Goal: Task Accomplishment & Management: Manage account settings

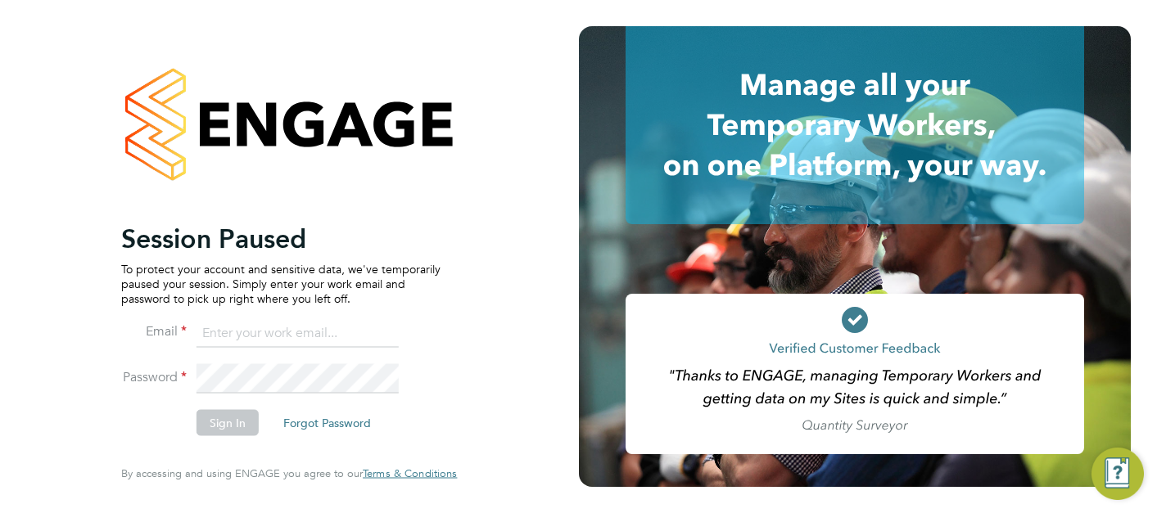
type input "lewis.jenner@cpplc.com"
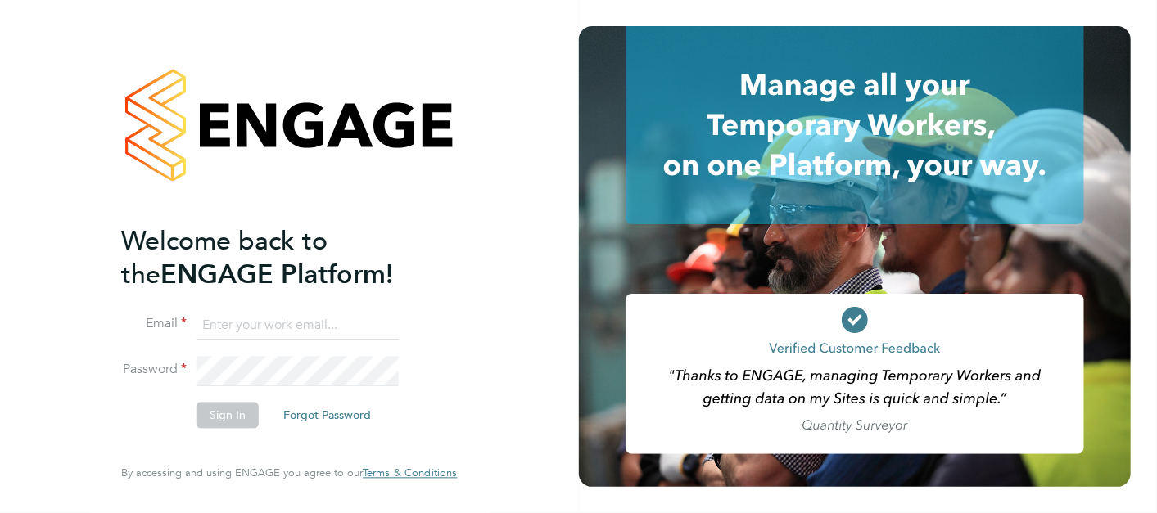
type input "lewis.jenner@cpplc.com"
click at [241, 413] on button "Sign In" at bounding box center [227, 415] width 62 height 26
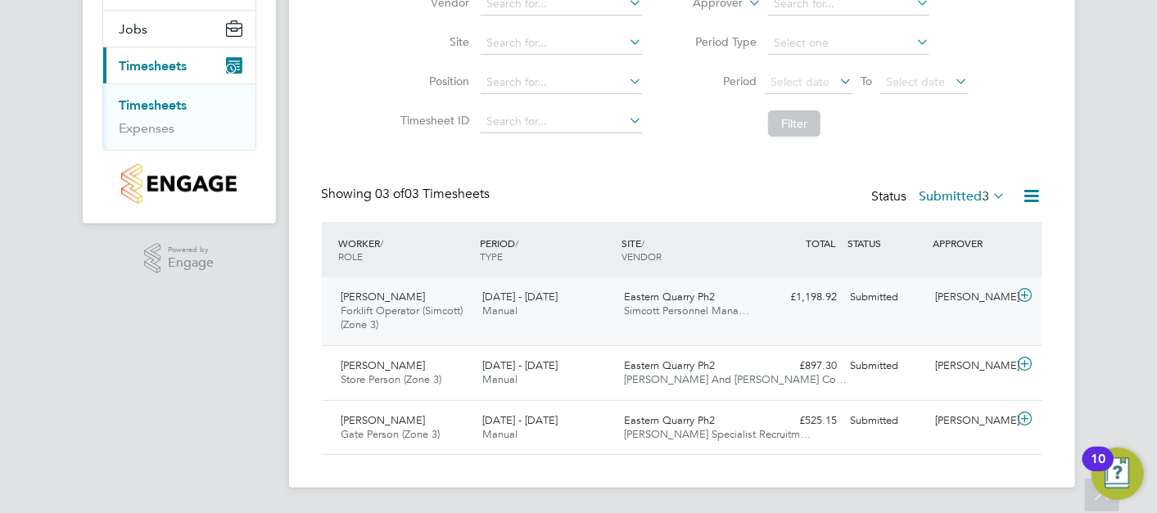
click at [465, 318] on div "Josh Parmenter Forklift Operator (Simcott) (Zone 3) 15 - 21 Sep 2025" at bounding box center [406, 311] width 142 height 55
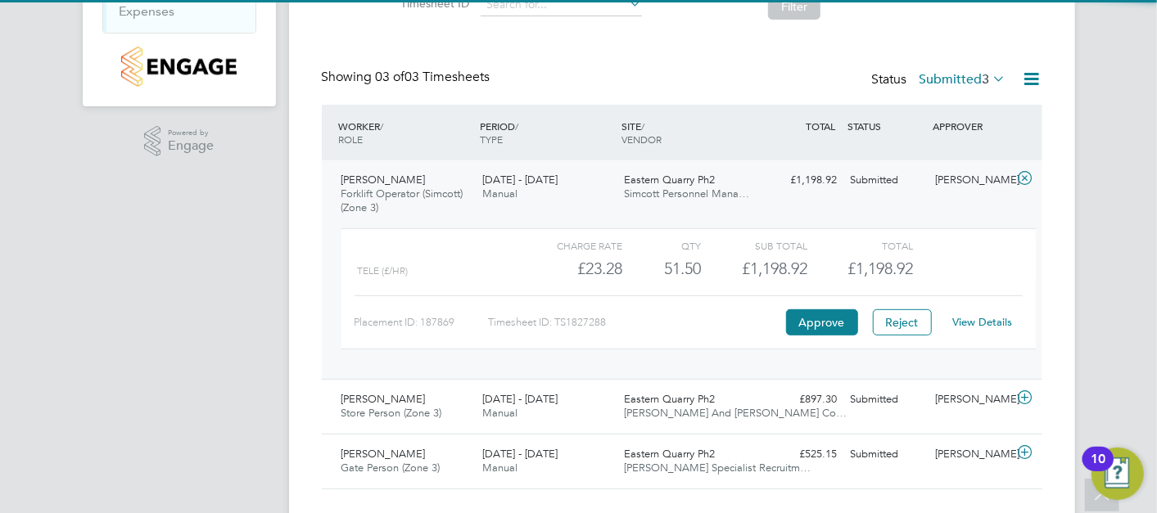
scroll to position [334, 0]
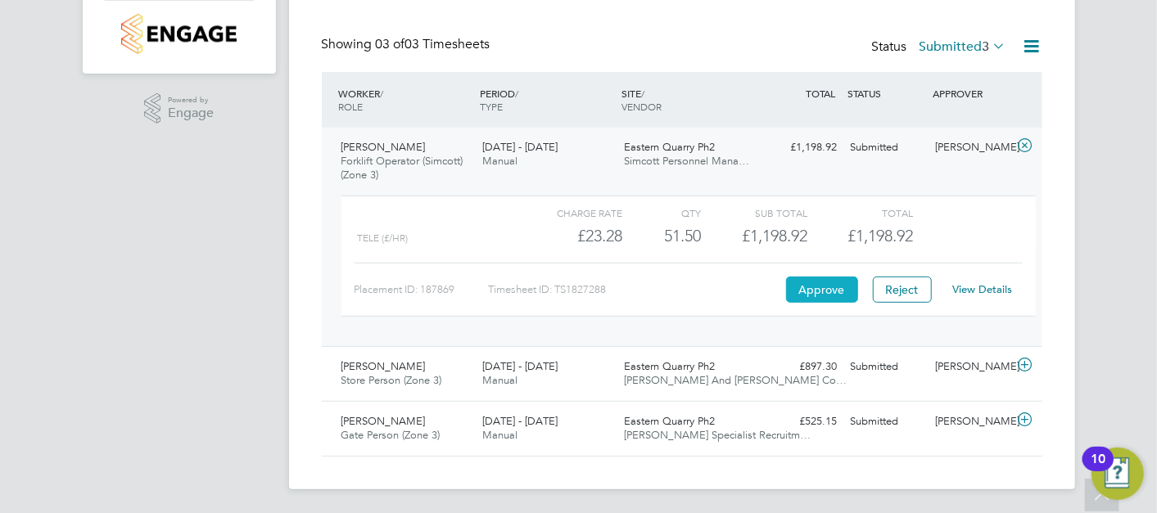
click at [837, 299] on button "Approve" at bounding box center [822, 290] width 72 height 26
click at [399, 417] on span "George Grosu" at bounding box center [383, 421] width 84 height 14
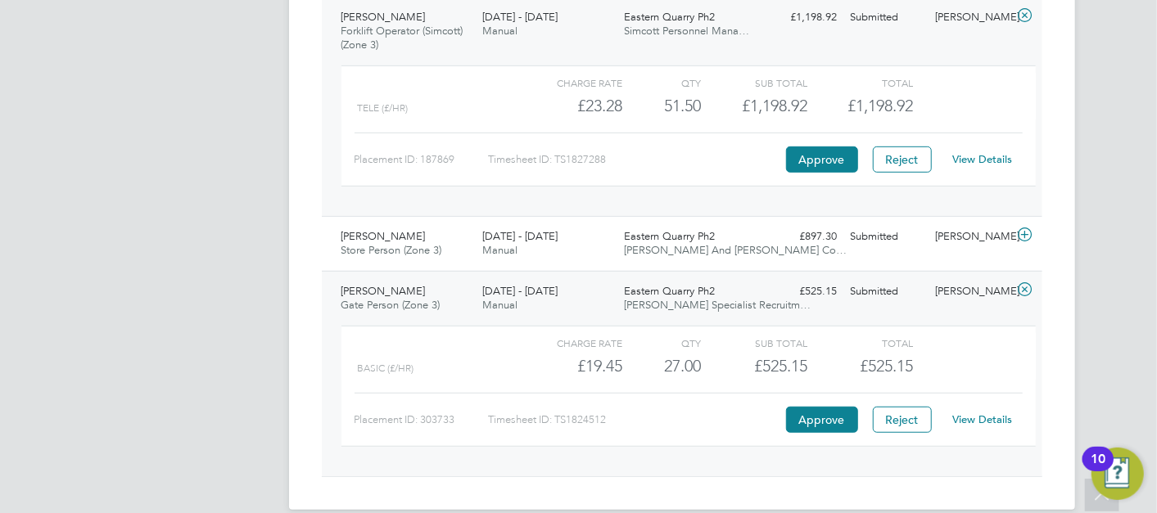
scroll to position [485, 0]
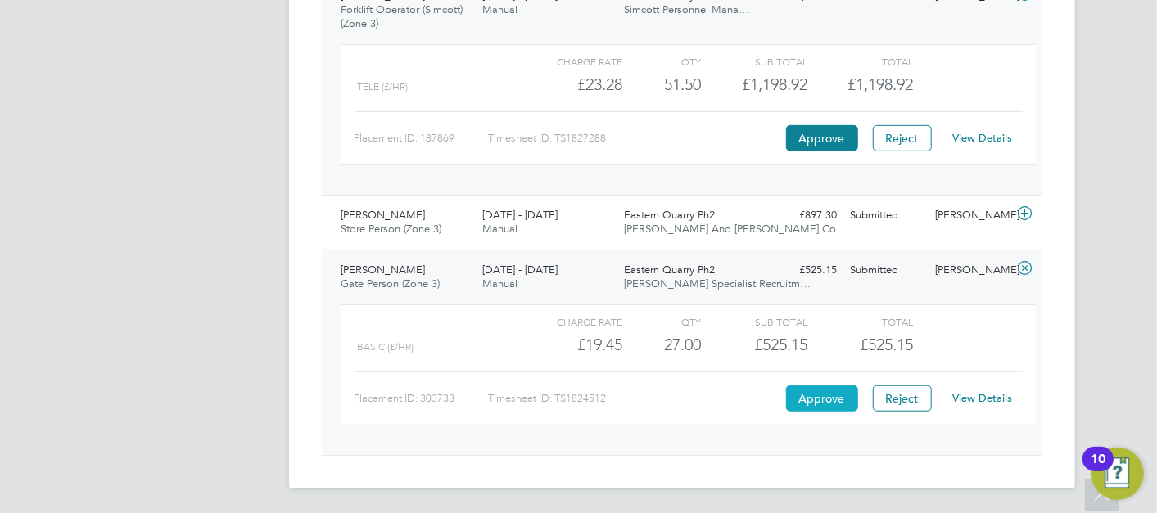
click at [817, 402] on button "Approve" at bounding box center [822, 399] width 72 height 26
click at [489, 223] on span "Manual" at bounding box center [499, 229] width 35 height 14
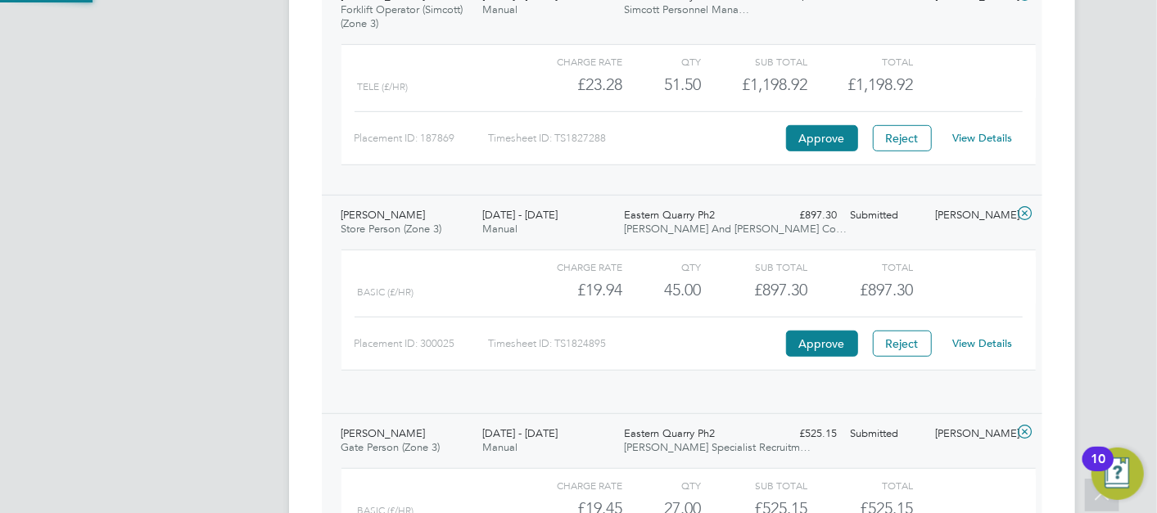
scroll to position [28, 159]
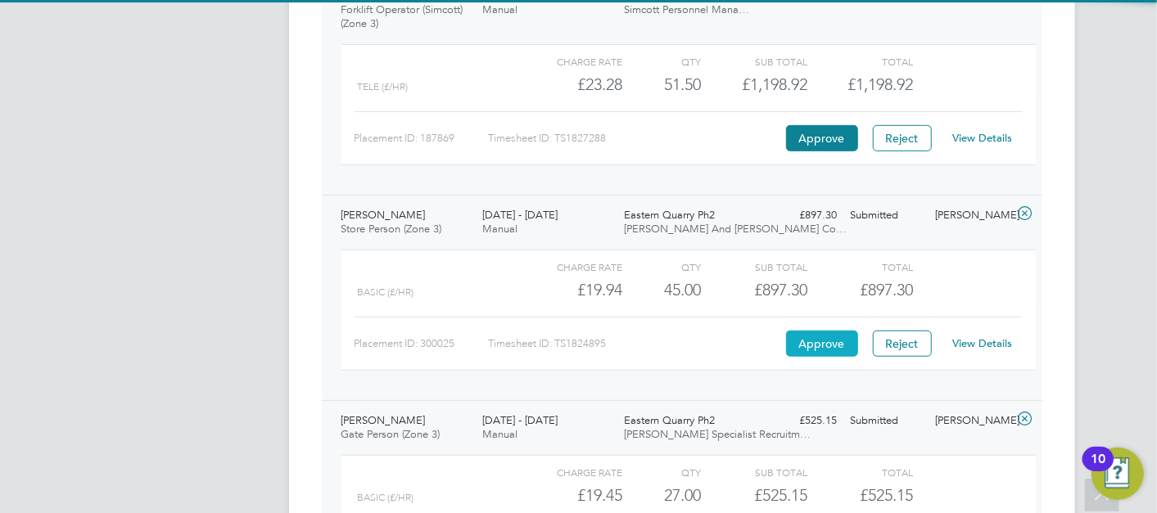
click at [810, 334] on button "Approve" at bounding box center [822, 344] width 72 height 26
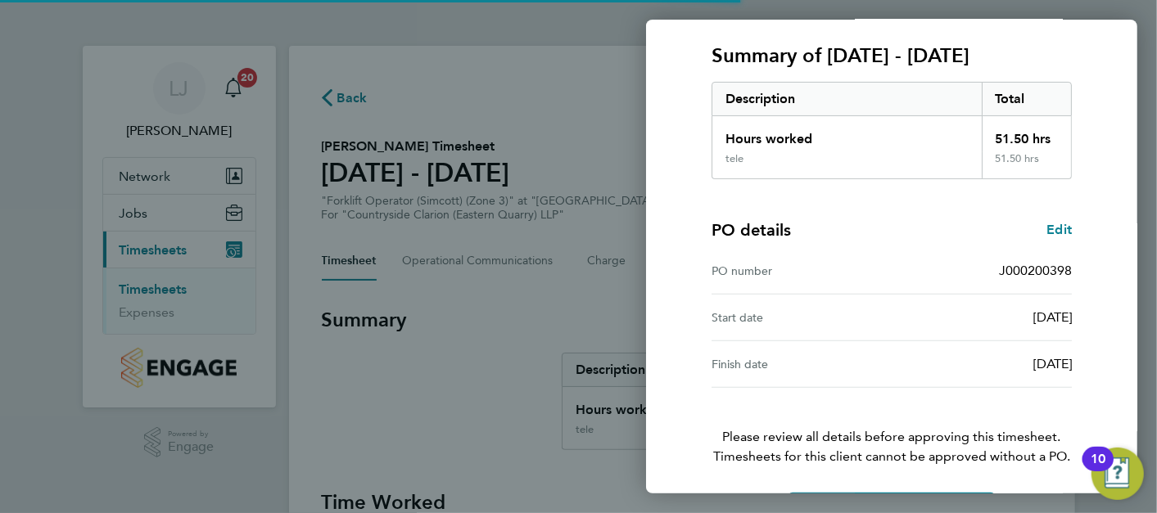
scroll to position [269, 0]
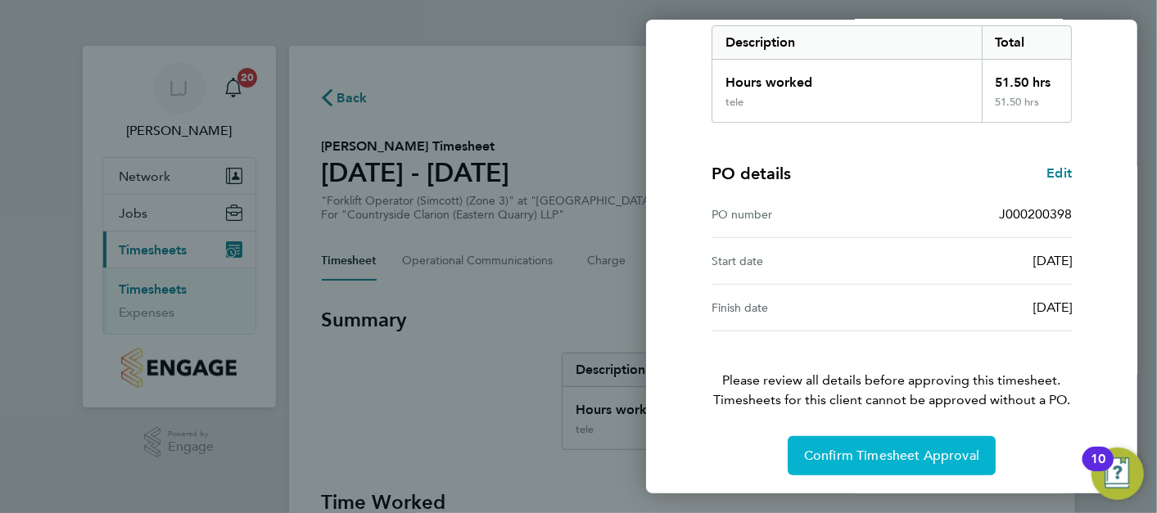
click at [905, 445] on button "Confirm Timesheet Approval" at bounding box center [892, 455] width 208 height 39
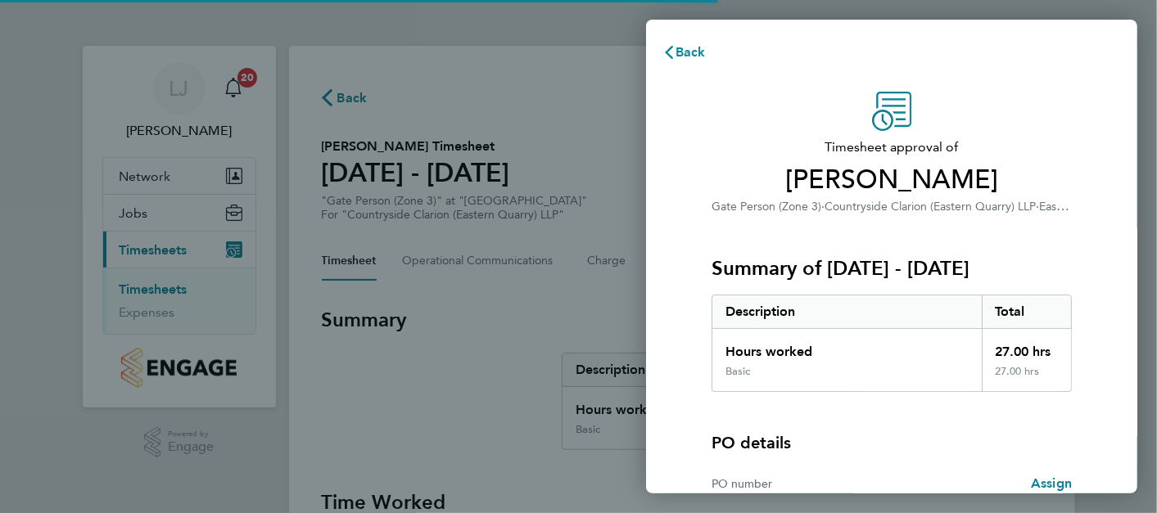
scroll to position [176, 0]
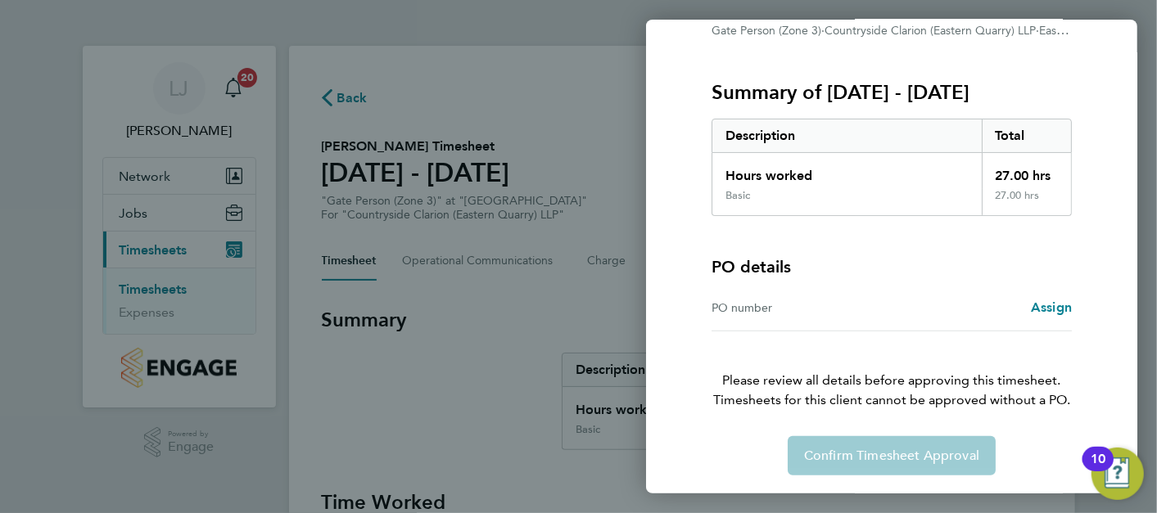
click at [844, 327] on div "PO number Assign" at bounding box center [891, 308] width 360 height 47
click at [844, 322] on div "PO number Assign" at bounding box center [891, 308] width 360 height 47
click at [844, 316] on div "PO number Assign" at bounding box center [891, 308] width 360 height 47
click at [846, 310] on div "PO number" at bounding box center [801, 308] width 180 height 20
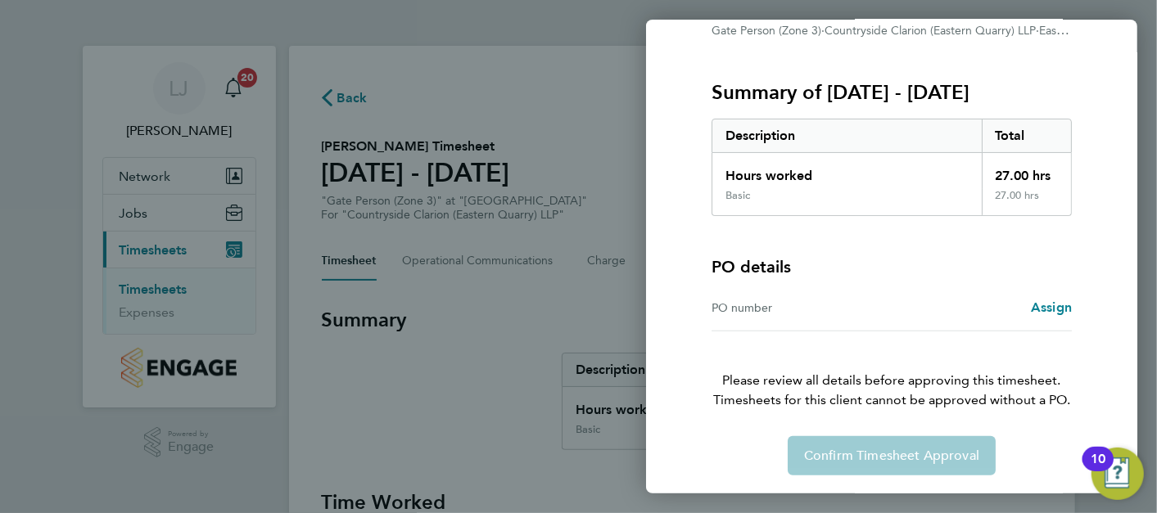
click at [711, 312] on div "PO number" at bounding box center [801, 308] width 180 height 20
click at [1061, 300] on span "Assign" at bounding box center [1051, 308] width 41 height 16
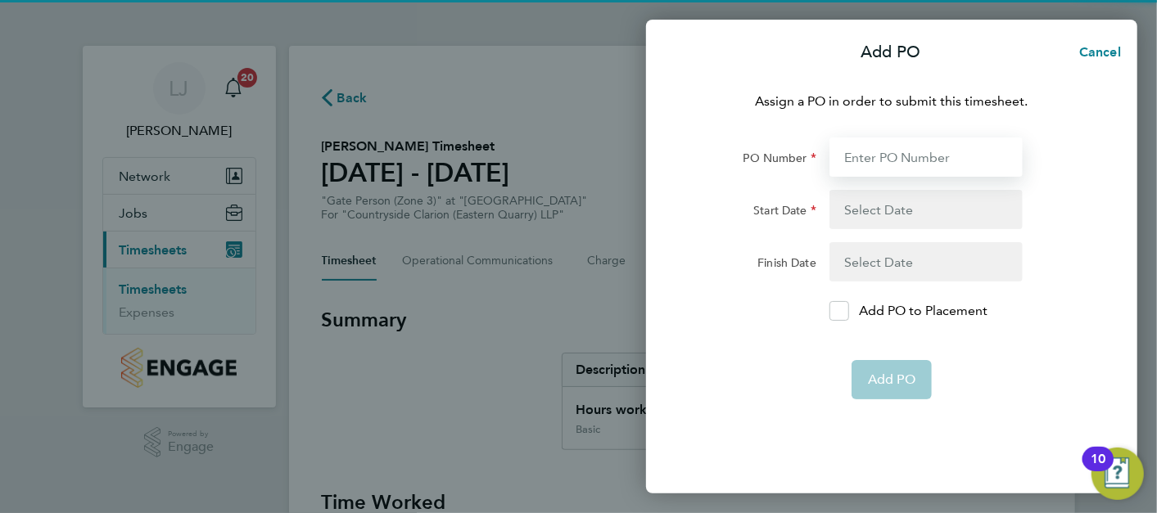
click at [884, 150] on input "PO Number" at bounding box center [925, 157] width 193 height 39
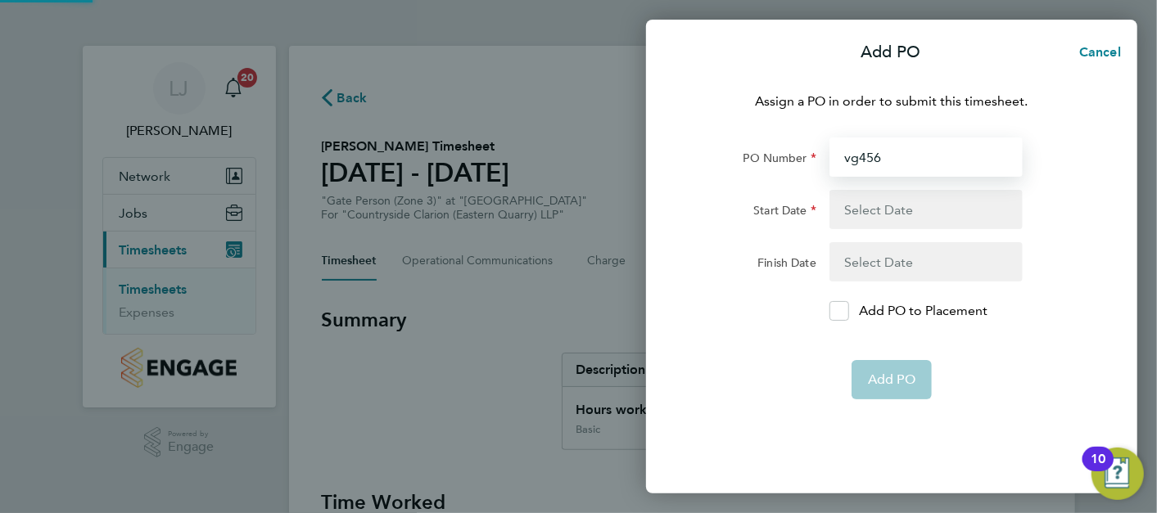
type input "vg456"
click at [931, 196] on button "button" at bounding box center [925, 209] width 193 height 39
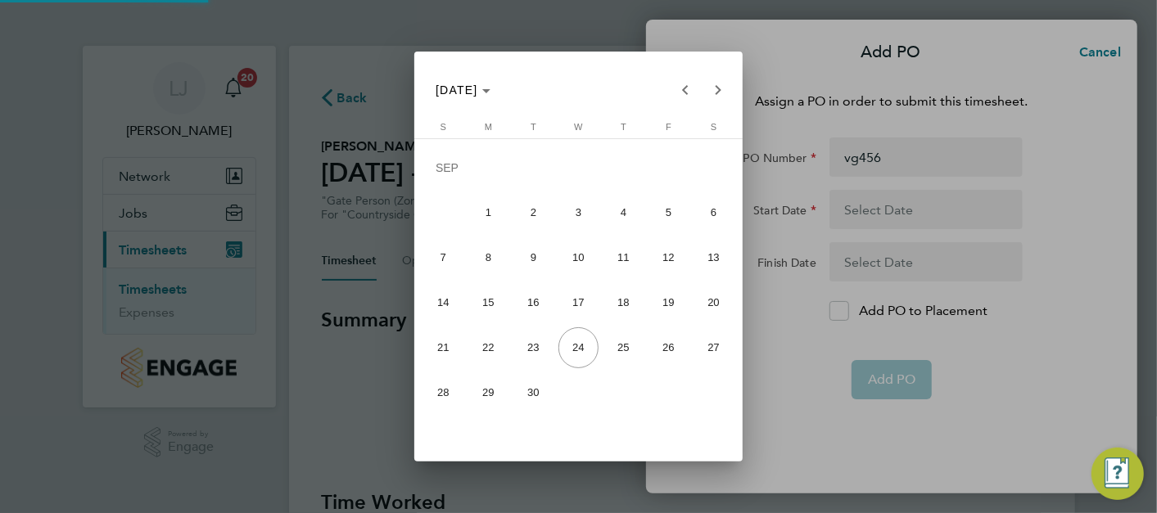
click at [435, 300] on span "14" at bounding box center [443, 302] width 41 height 41
type input "14 Sep 25"
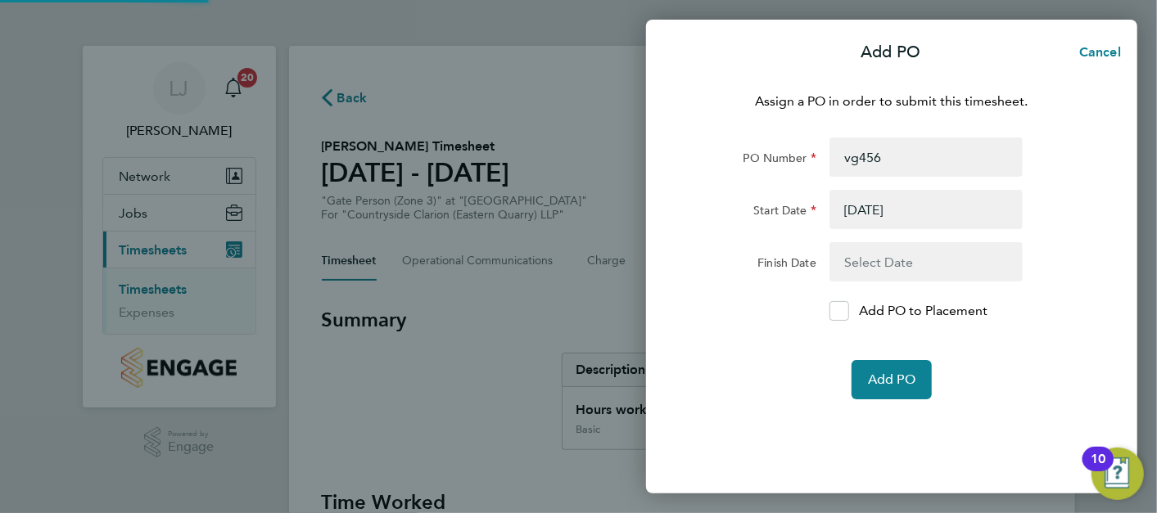
click at [919, 255] on button "button" at bounding box center [925, 261] width 193 height 39
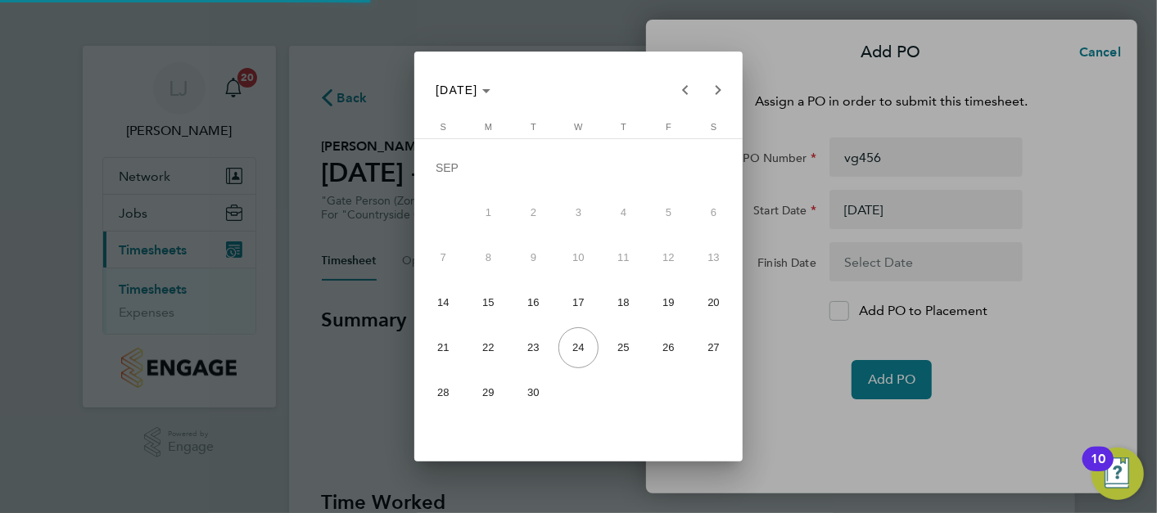
click at [625, 305] on span "18" at bounding box center [623, 302] width 41 height 41
type input "18 Sep 25"
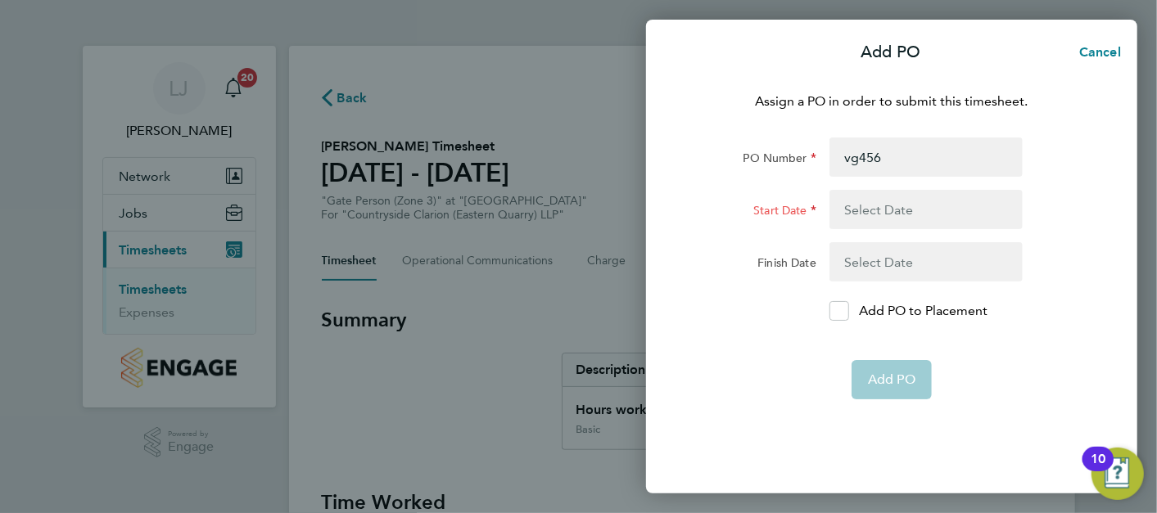
click at [889, 208] on button "button" at bounding box center [925, 209] width 193 height 39
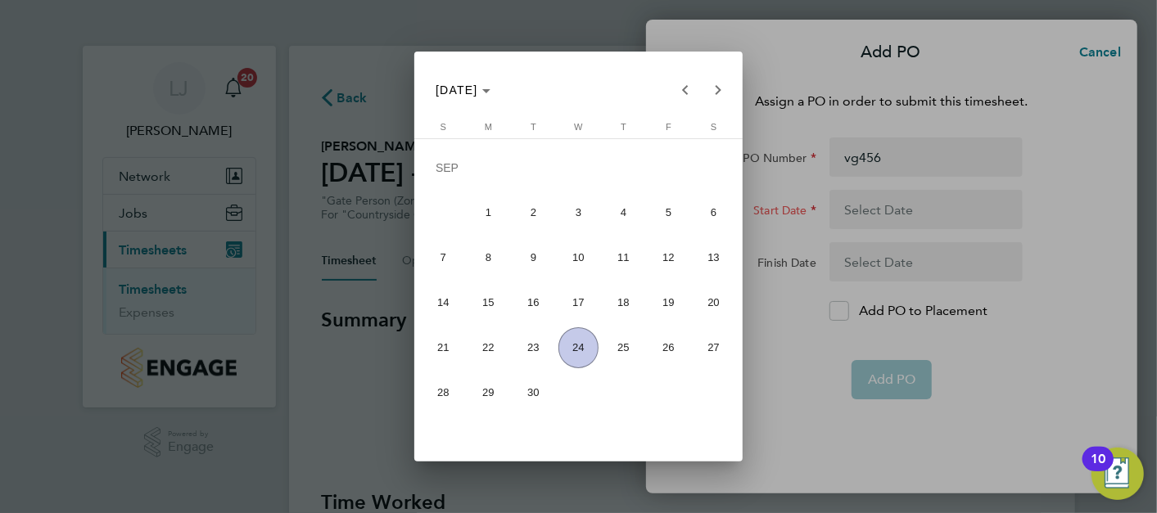
click at [439, 259] on span "7" at bounding box center [443, 257] width 41 height 41
type input "[DATE]"
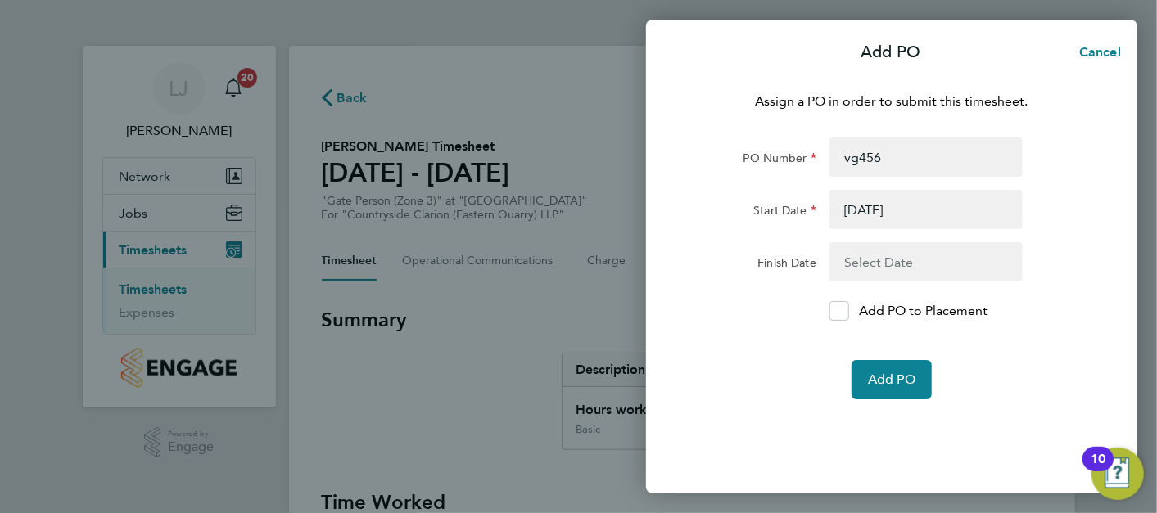
click at [846, 253] on button "button" at bounding box center [925, 261] width 193 height 39
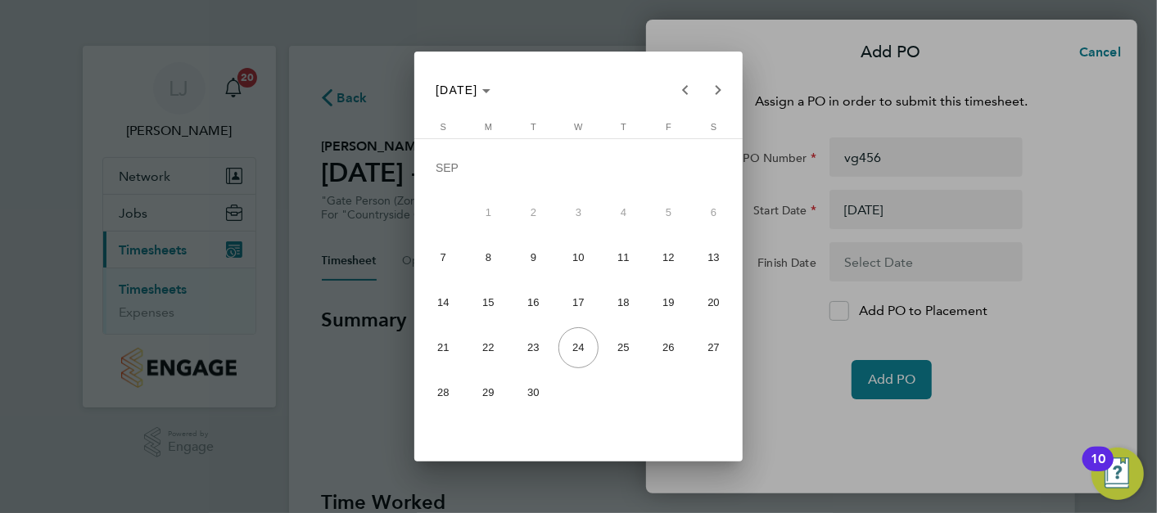
click at [622, 306] on span "18" at bounding box center [623, 302] width 41 height 41
type input "18 Sep 25"
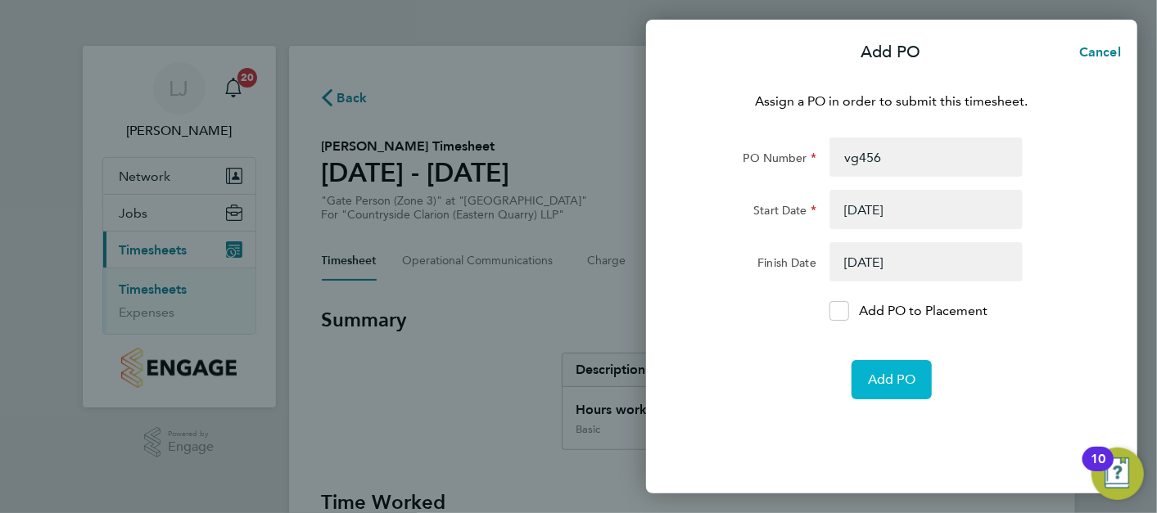
click at [882, 372] on span "Add PO" at bounding box center [891, 380] width 47 height 16
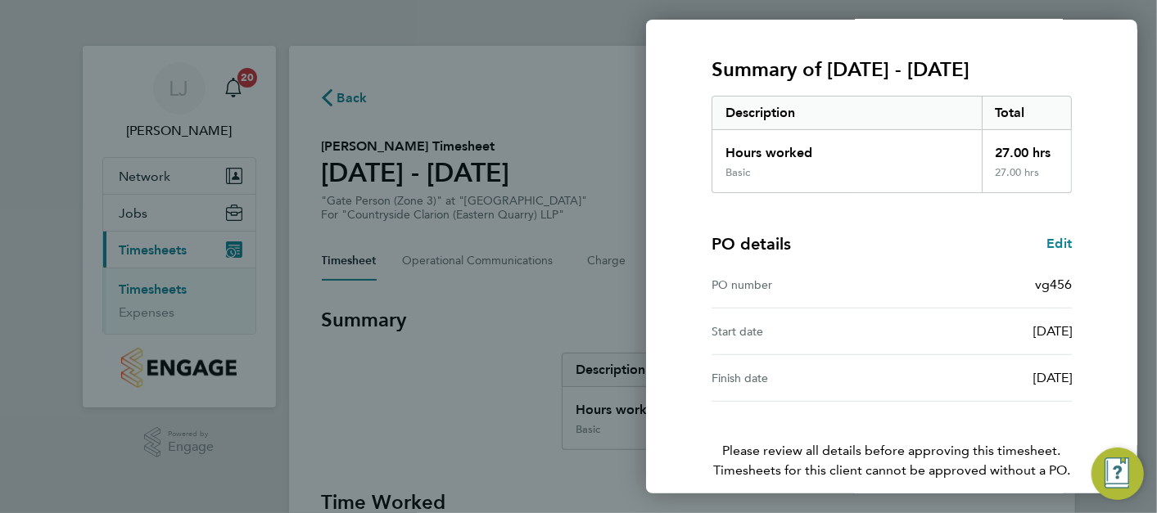
scroll to position [269, 0]
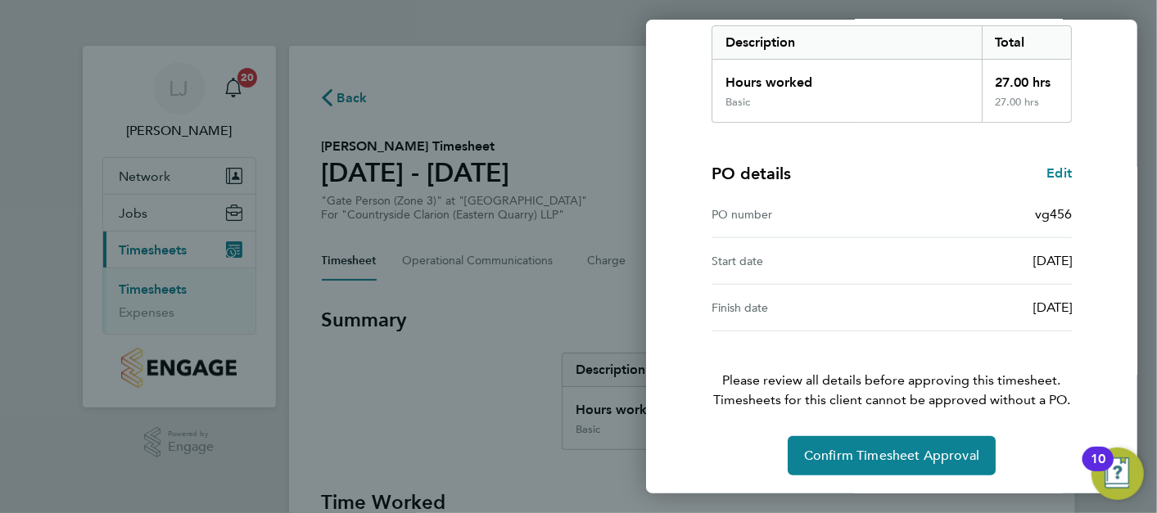
click at [867, 432] on div "Timesheet approval of George Grosu Gate Person (Zone 3) · Countryside Clarion (…" at bounding box center [891, 148] width 399 height 653
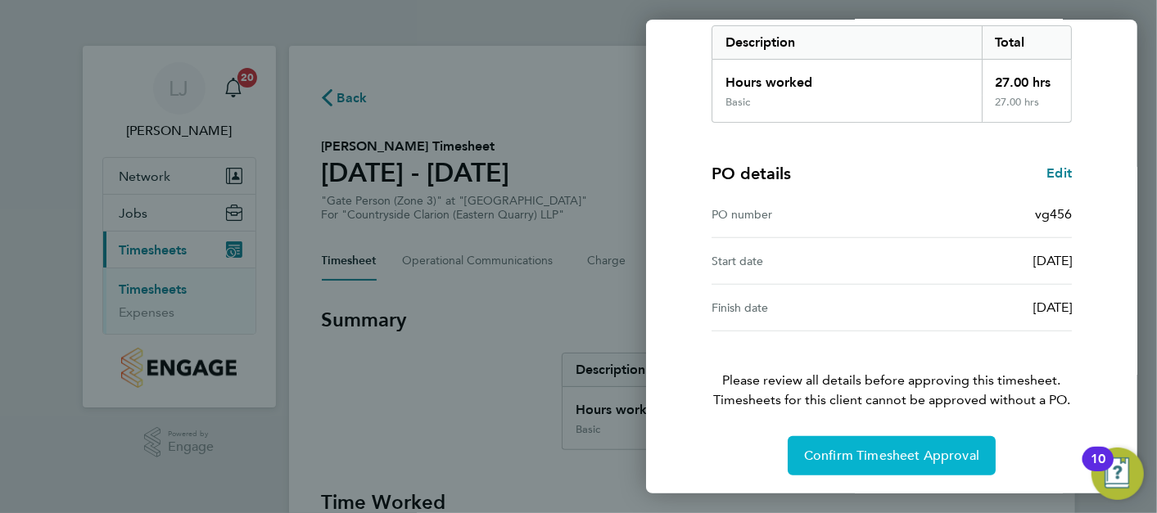
click at [869, 444] on button "Confirm Timesheet Approval" at bounding box center [892, 455] width 208 height 39
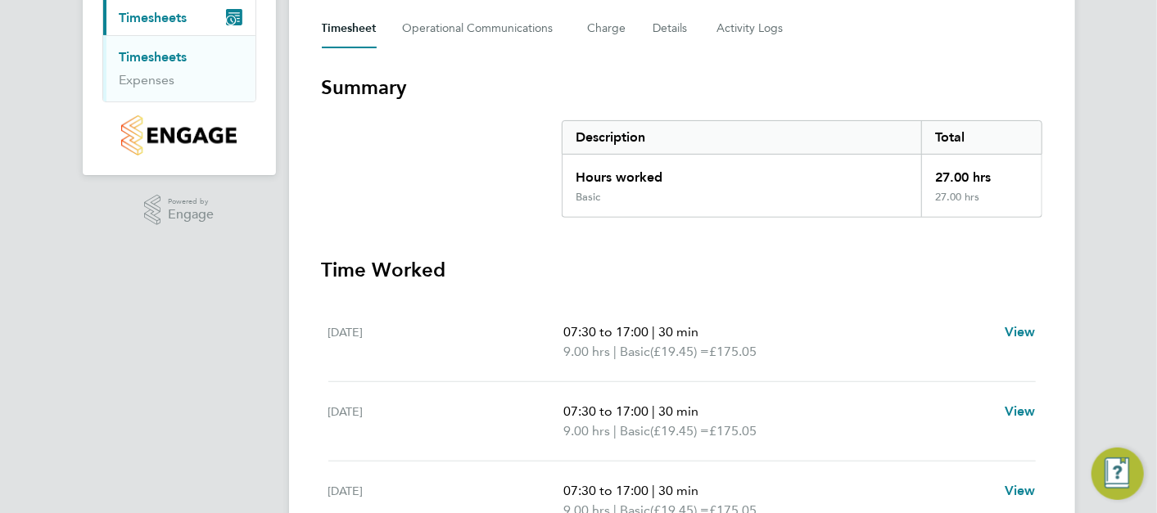
scroll to position [363, 0]
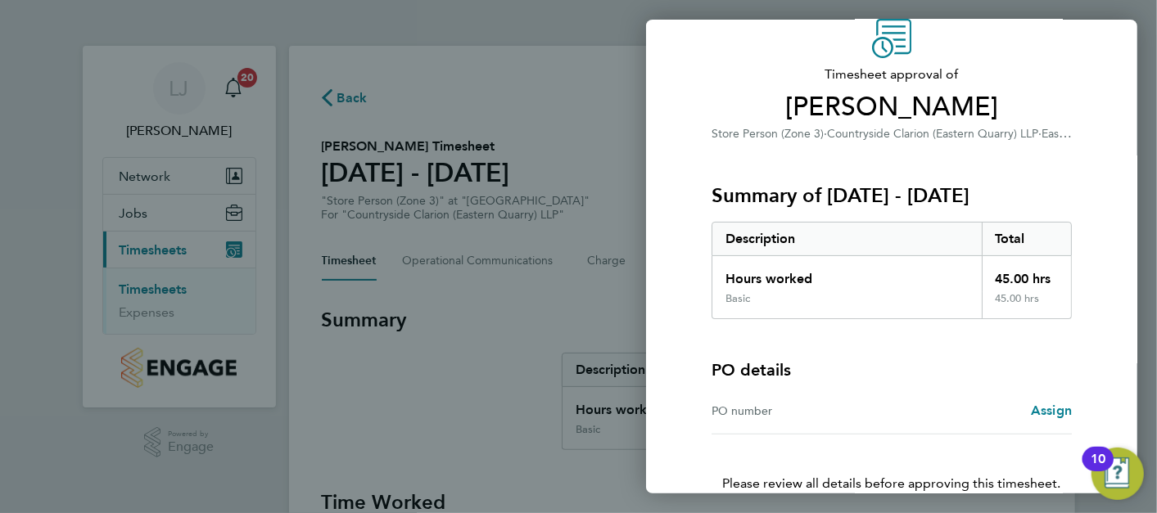
scroll to position [176, 0]
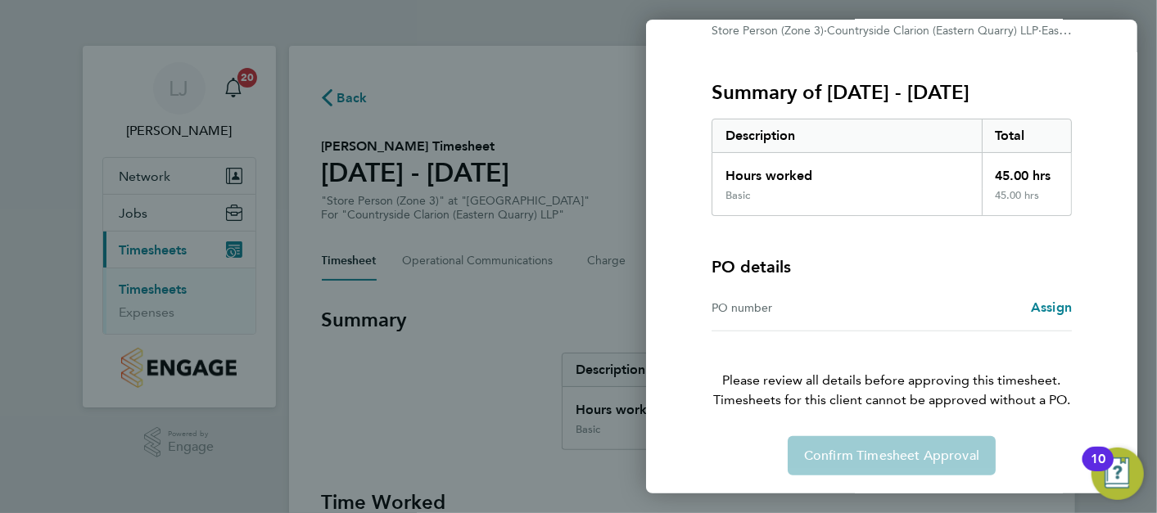
click at [1029, 309] on div "Assign" at bounding box center [981, 308] width 180 height 20
click at [1040, 308] on span "Assign" at bounding box center [1051, 308] width 41 height 16
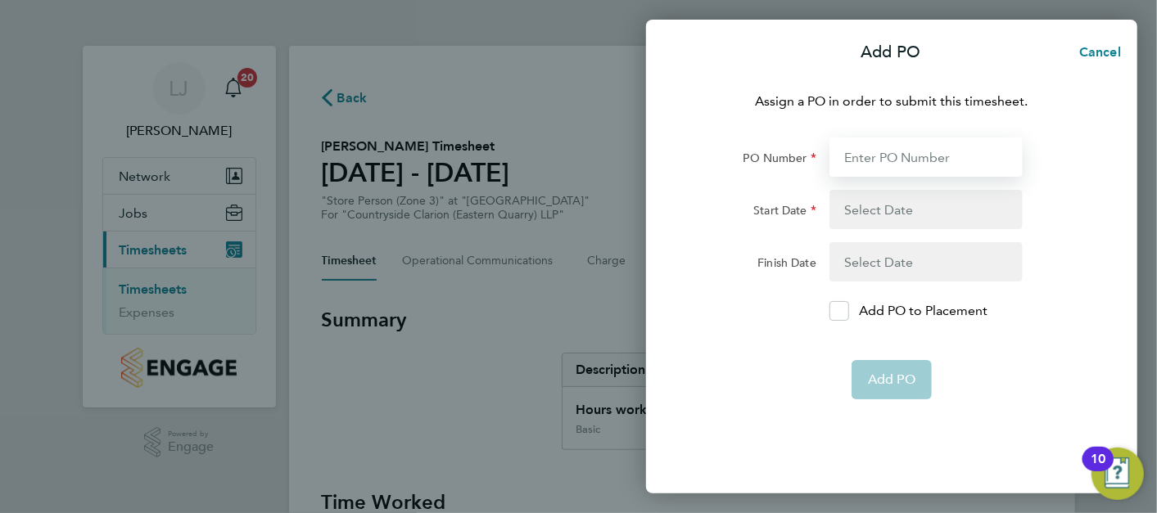
click at [896, 158] on input "PO Number" at bounding box center [925, 157] width 193 height 39
type input "vg789"
click at [927, 205] on button "button" at bounding box center [925, 209] width 193 height 39
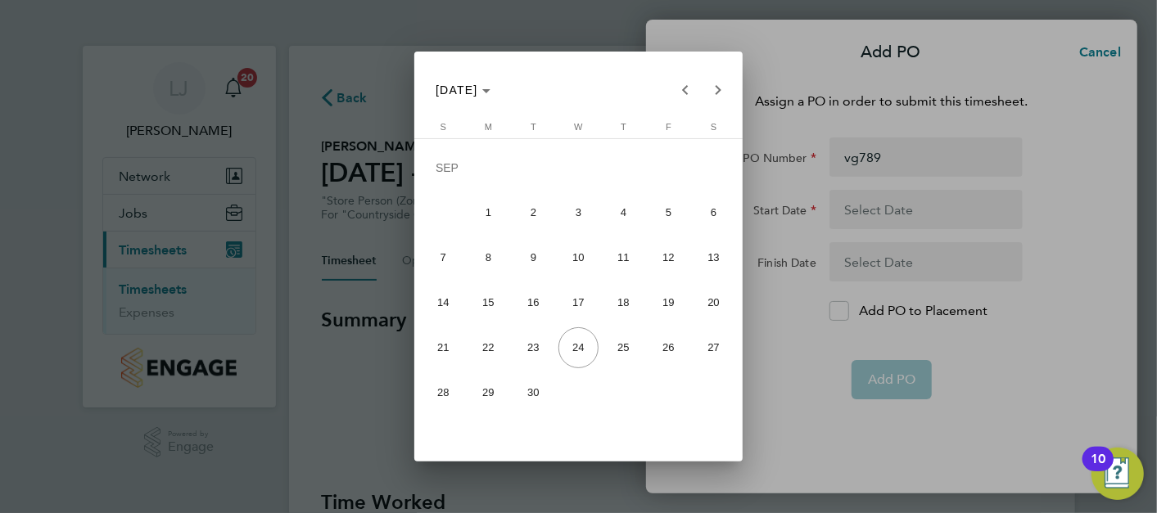
click at [456, 276] on button "7" at bounding box center [443, 257] width 45 height 45
type input "[DATE]"
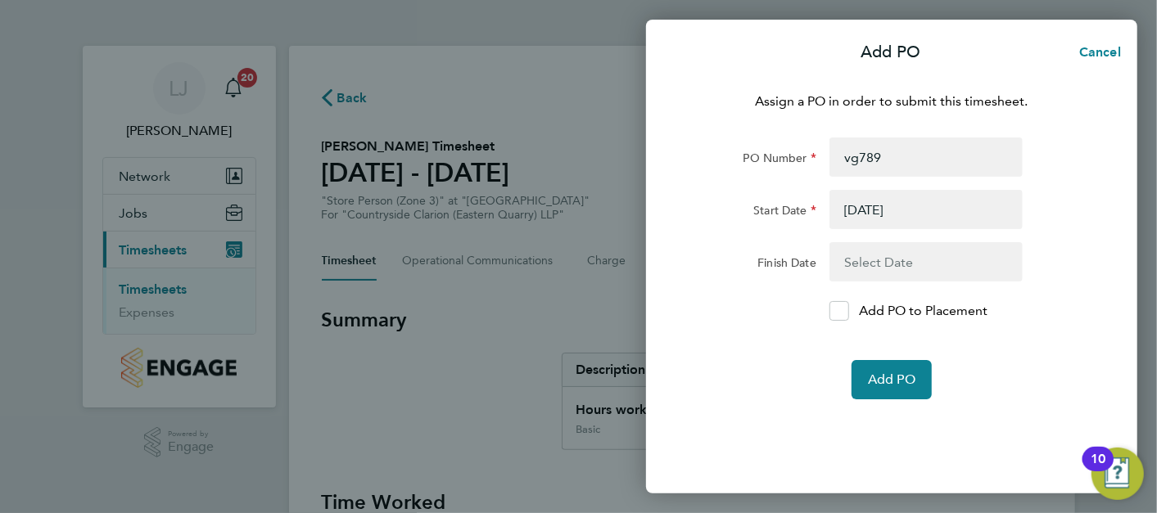
click at [918, 277] on button "button" at bounding box center [925, 261] width 193 height 39
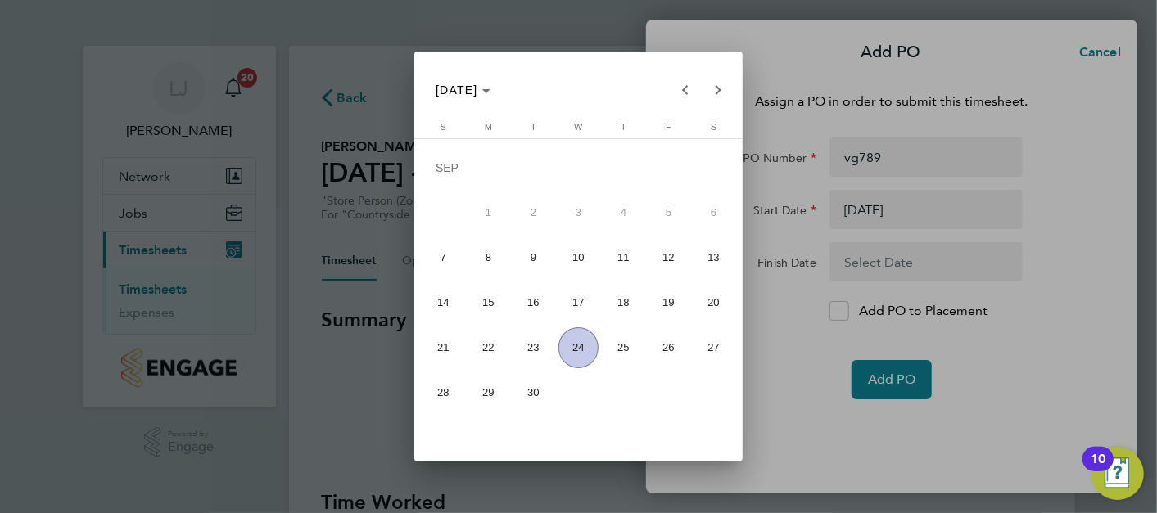
click at [623, 350] on span "25" at bounding box center [623, 347] width 41 height 41
type input "[DATE]"
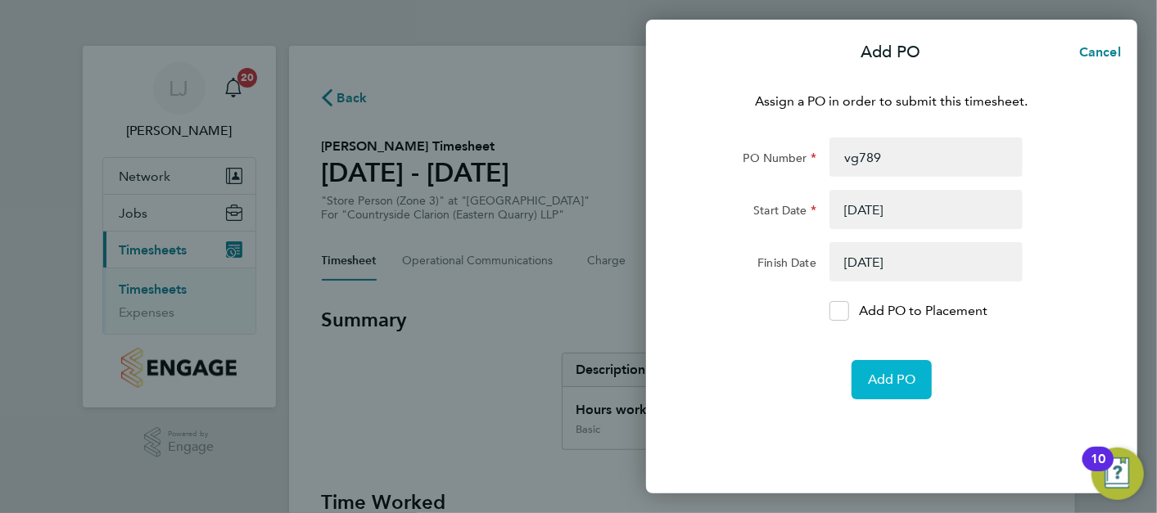
click at [893, 374] on span "Add PO" at bounding box center [891, 380] width 47 height 16
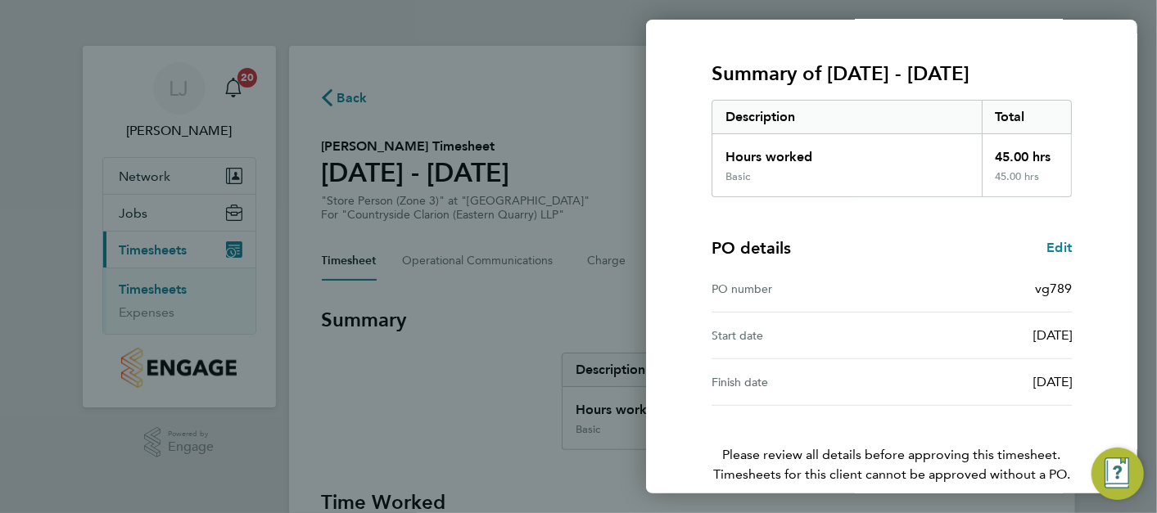
scroll to position [269, 0]
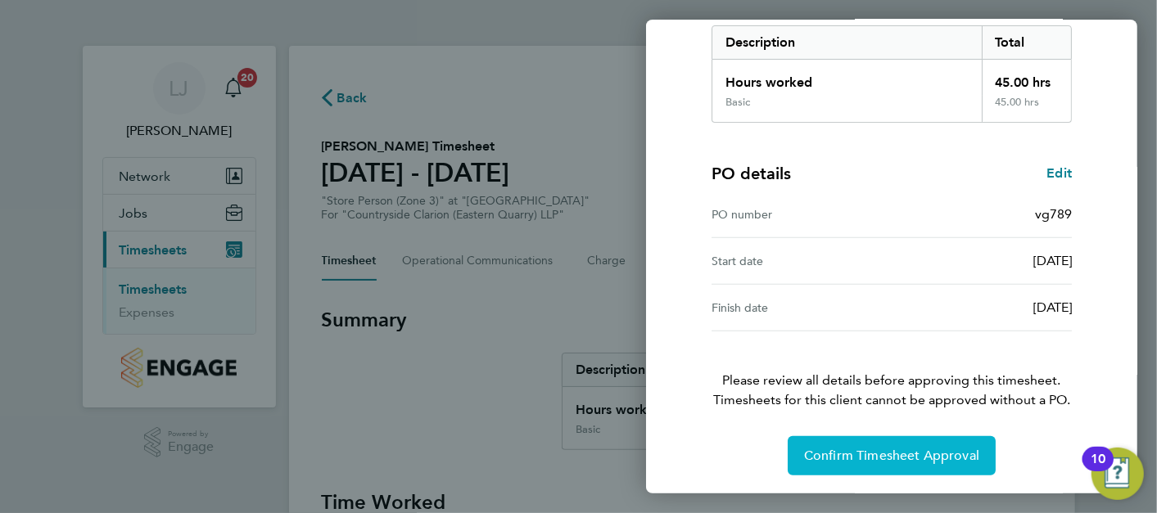
click at [856, 457] on span "Confirm Timesheet Approval" at bounding box center [891, 456] width 175 height 16
